Goal: Check status: Check status

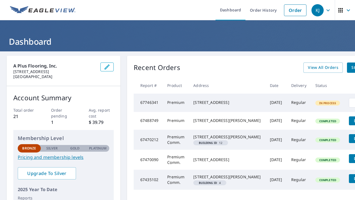
scroll to position [20, 0]
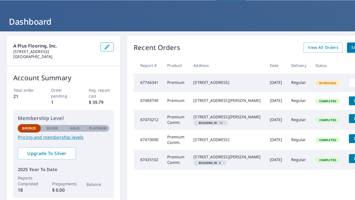
click at [225, 83] on div "[STREET_ADDRESS]" at bounding box center [226, 83] width 67 height 6
click at [218, 85] on div "[STREET_ADDRESS]" at bounding box center [226, 83] width 67 height 6
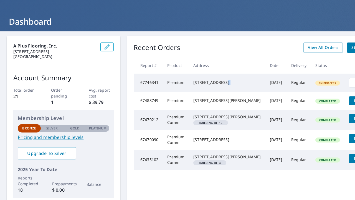
click at [218, 85] on div "[STREET_ADDRESS]" at bounding box center [226, 83] width 67 height 6
click at [226, 85] on div "[STREET_ADDRESS]" at bounding box center [226, 83] width 67 height 6
drag, startPoint x: 226, startPoint y: 88, endPoint x: 176, endPoint y: 80, distance: 50.7
click at [176, 80] on tr "67746341 Premium [STREET_ADDRESS] [DATE] Regular In Process Cancel" at bounding box center [261, 82] width 254 height 18
click at [176, 80] on td "Premium" at bounding box center [176, 82] width 26 height 18
